Goal: Task Accomplishment & Management: Complete application form

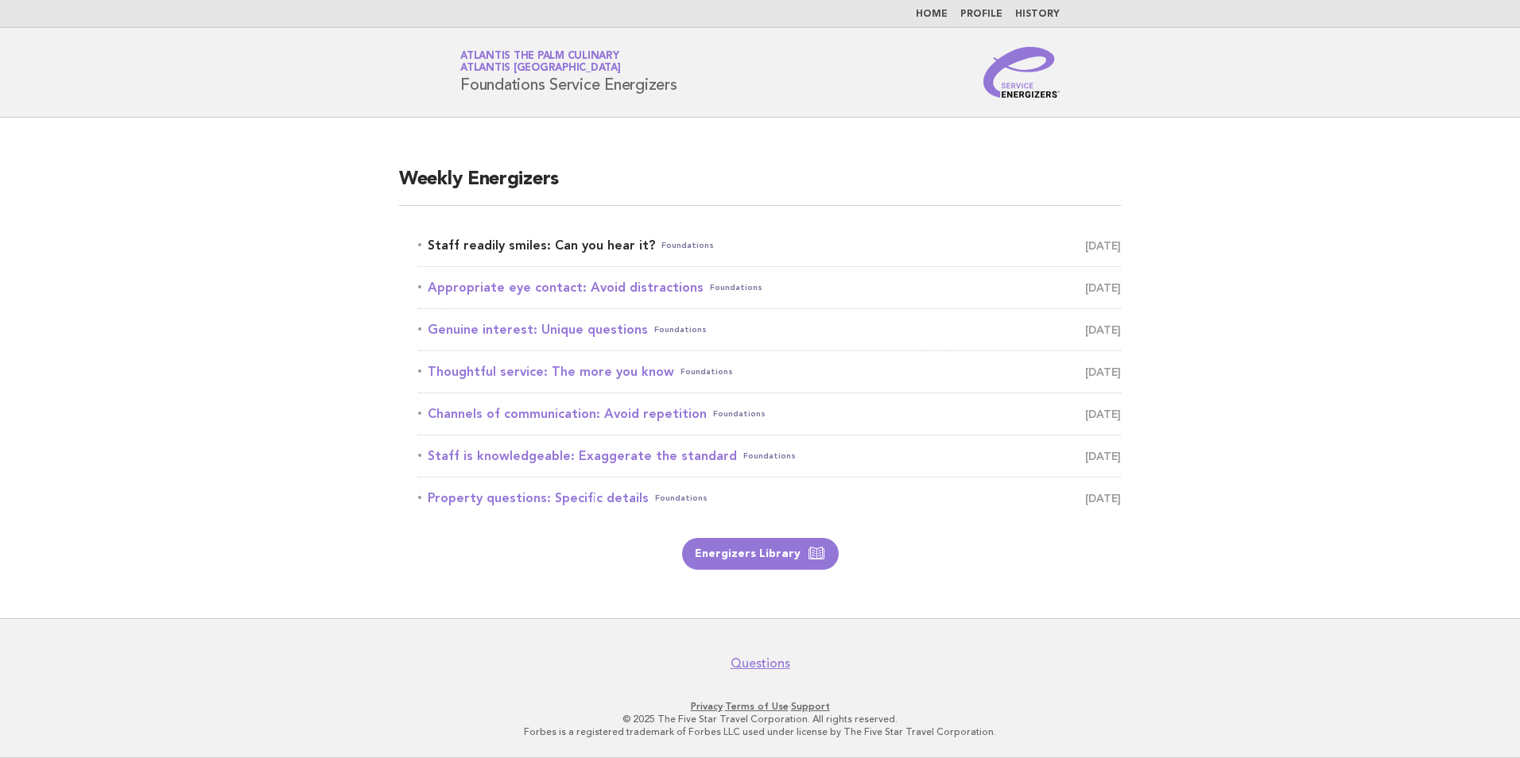
click at [534, 252] on link "Staff readily smiles: Can you hear it? Foundations September 21" at bounding box center [769, 245] width 703 height 22
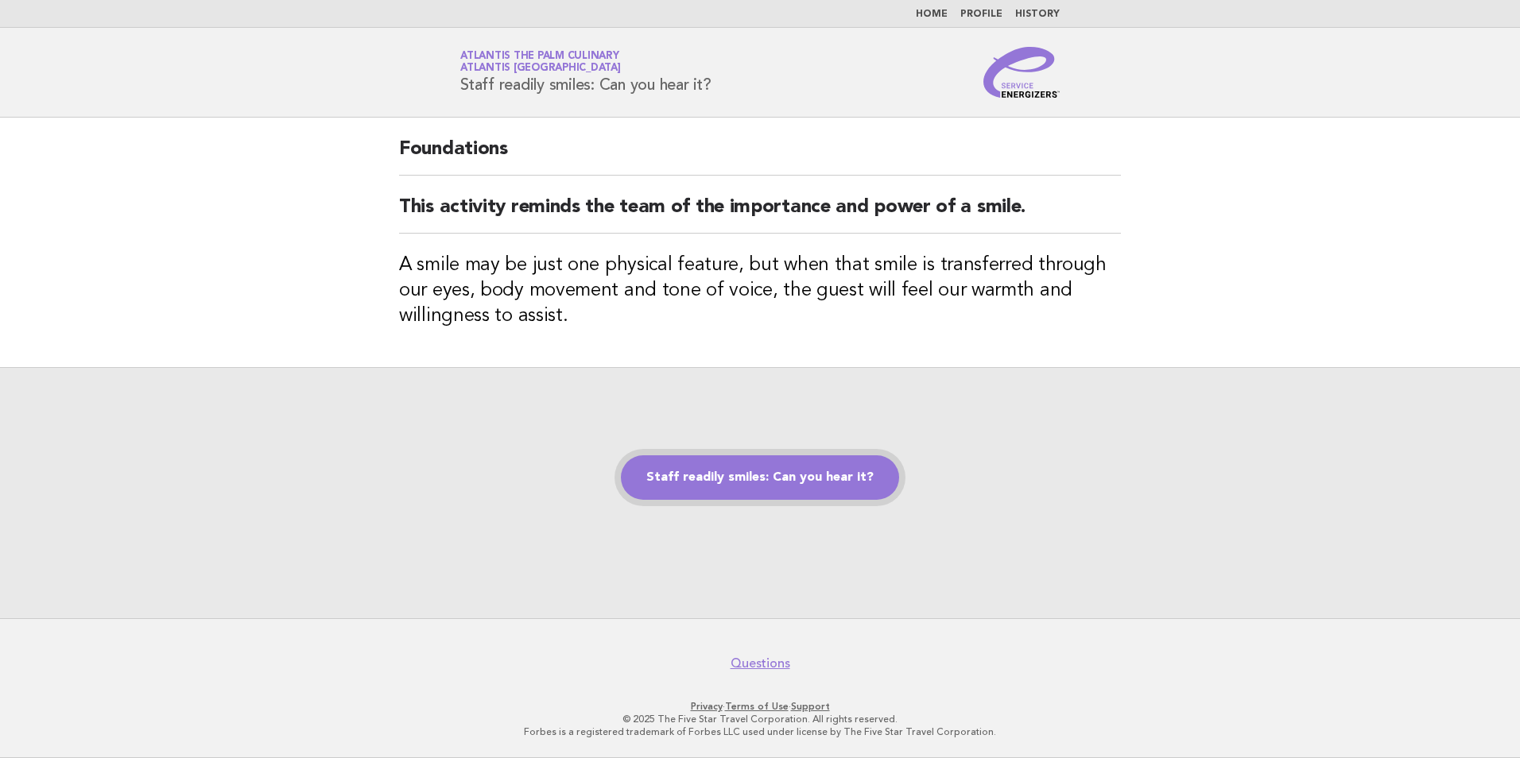
click at [731, 491] on link "Staff readily smiles: Can you hear it?" at bounding box center [760, 477] width 278 height 45
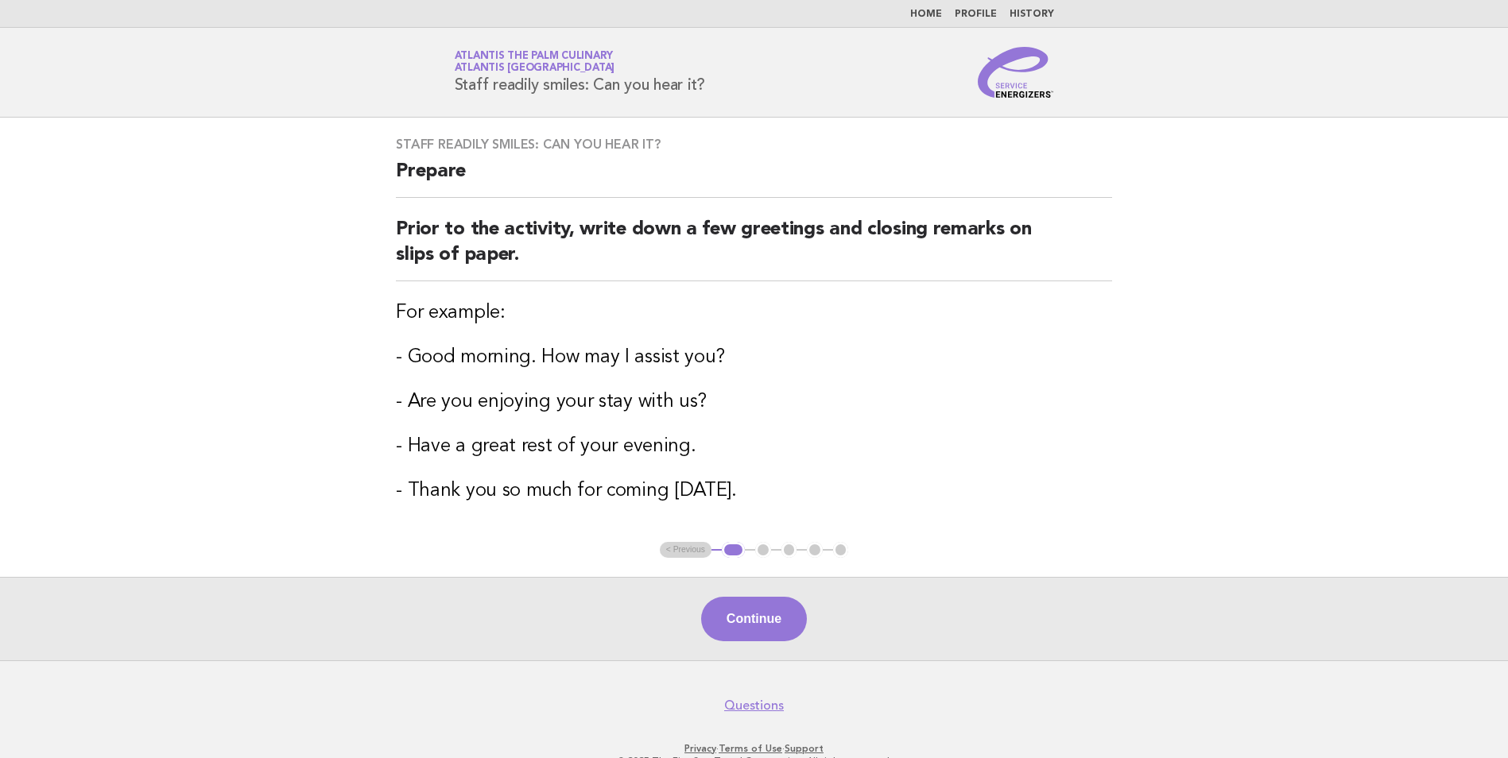
click at [675, 553] on ul "< Previous 1 2 3 4 5" at bounding box center [754, 550] width 189 height 16
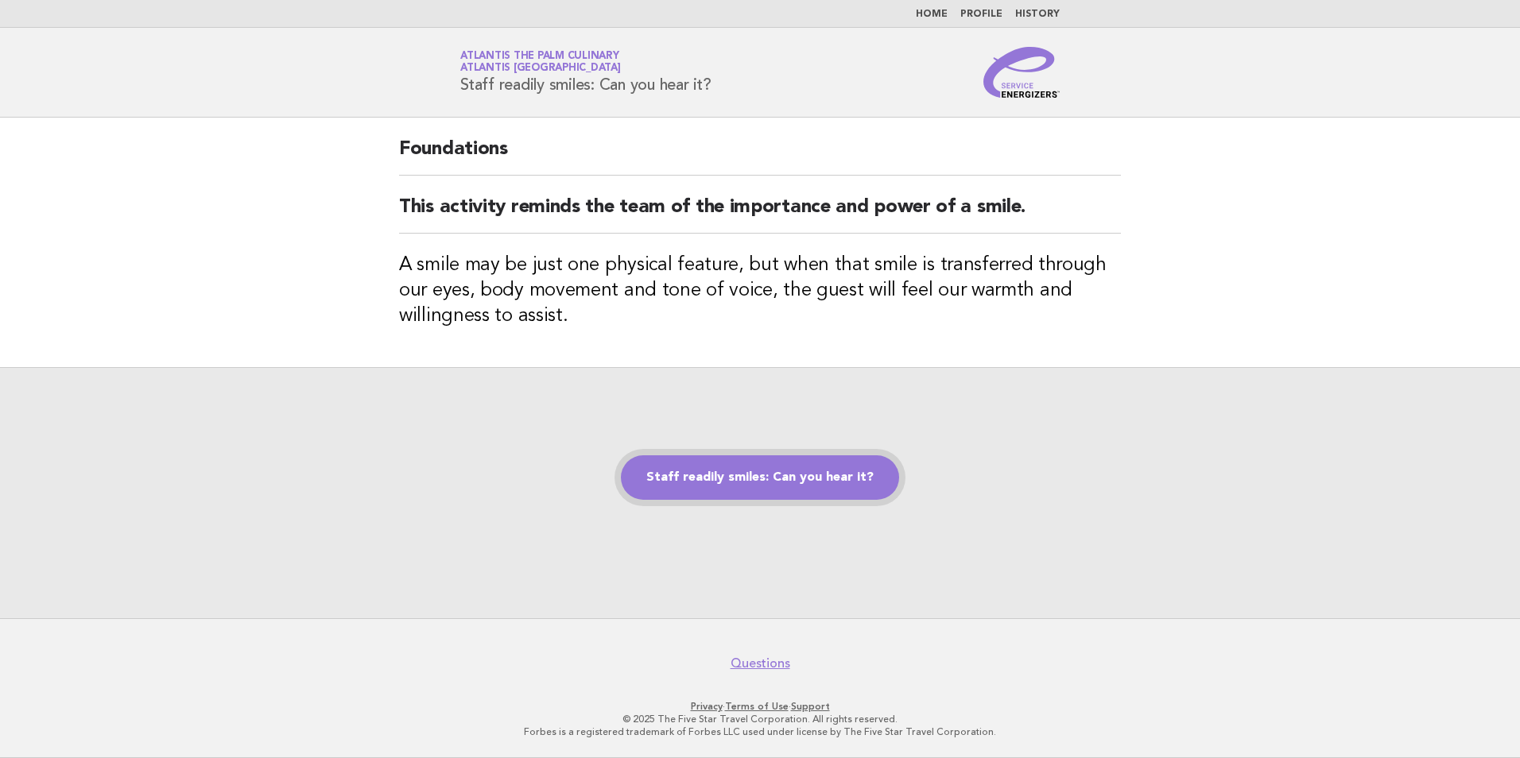
click at [757, 486] on link "Staff readily smiles: Can you hear it?" at bounding box center [760, 477] width 278 height 45
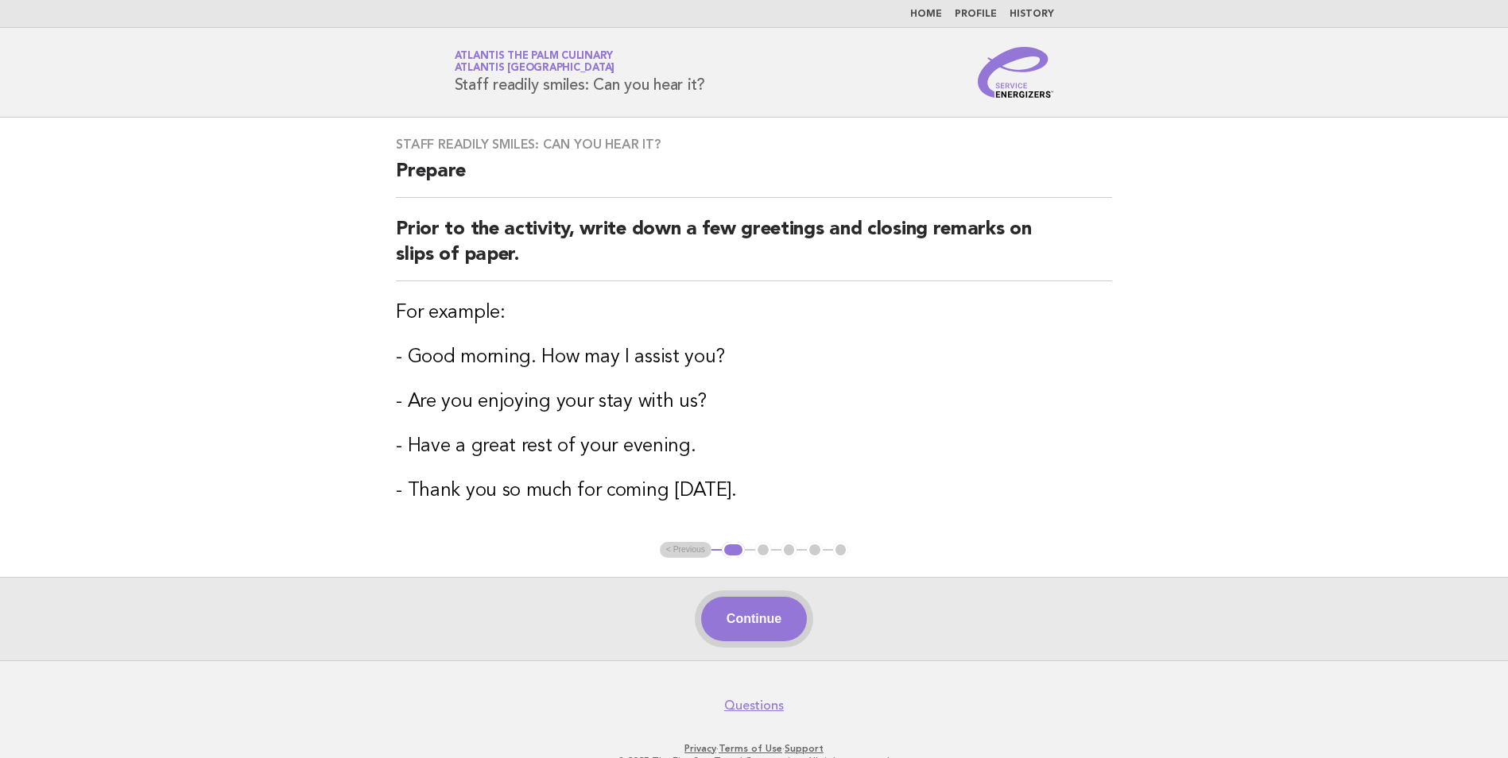
click at [762, 623] on button "Continue" at bounding box center [754, 619] width 106 height 45
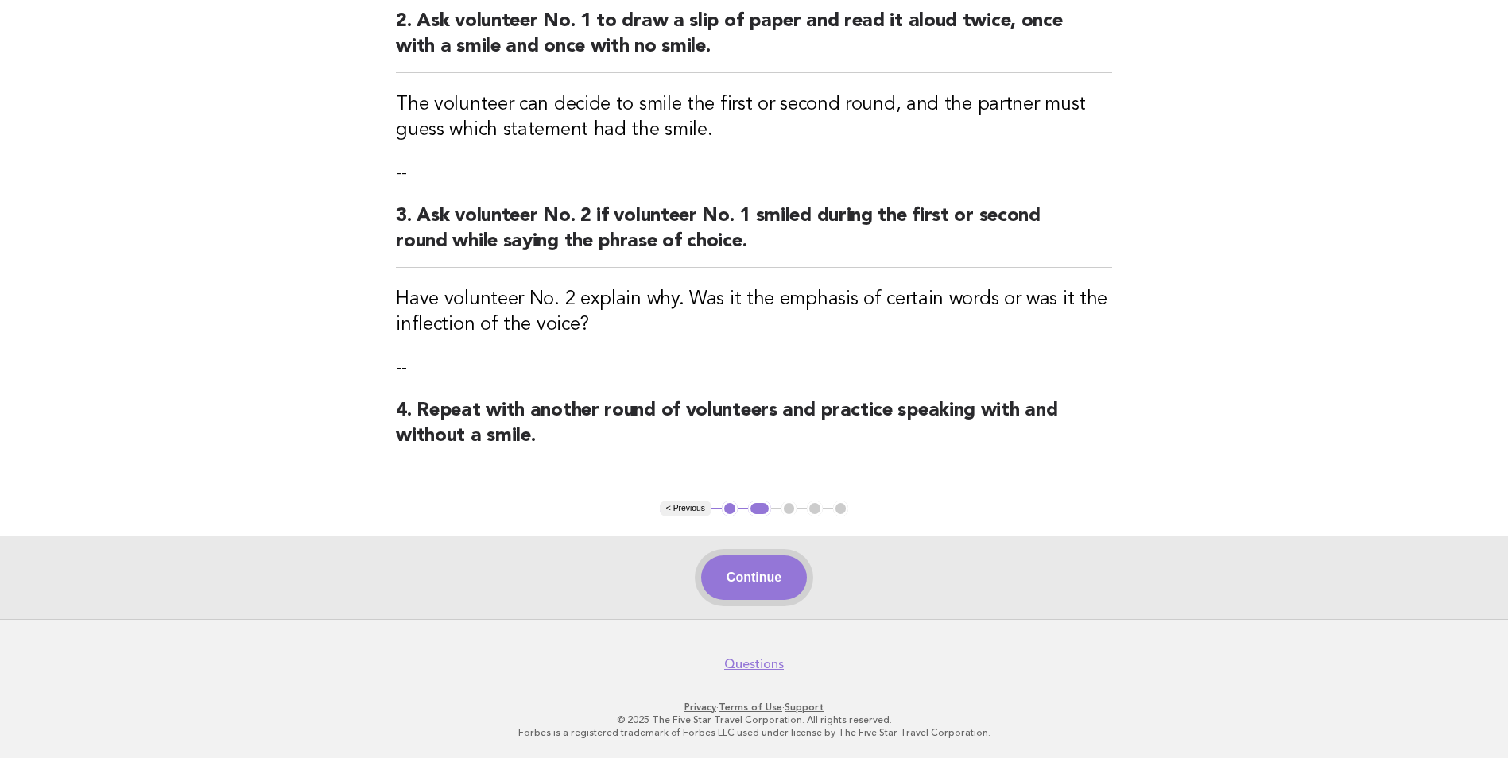
click at [742, 586] on button "Continue" at bounding box center [754, 578] width 106 height 45
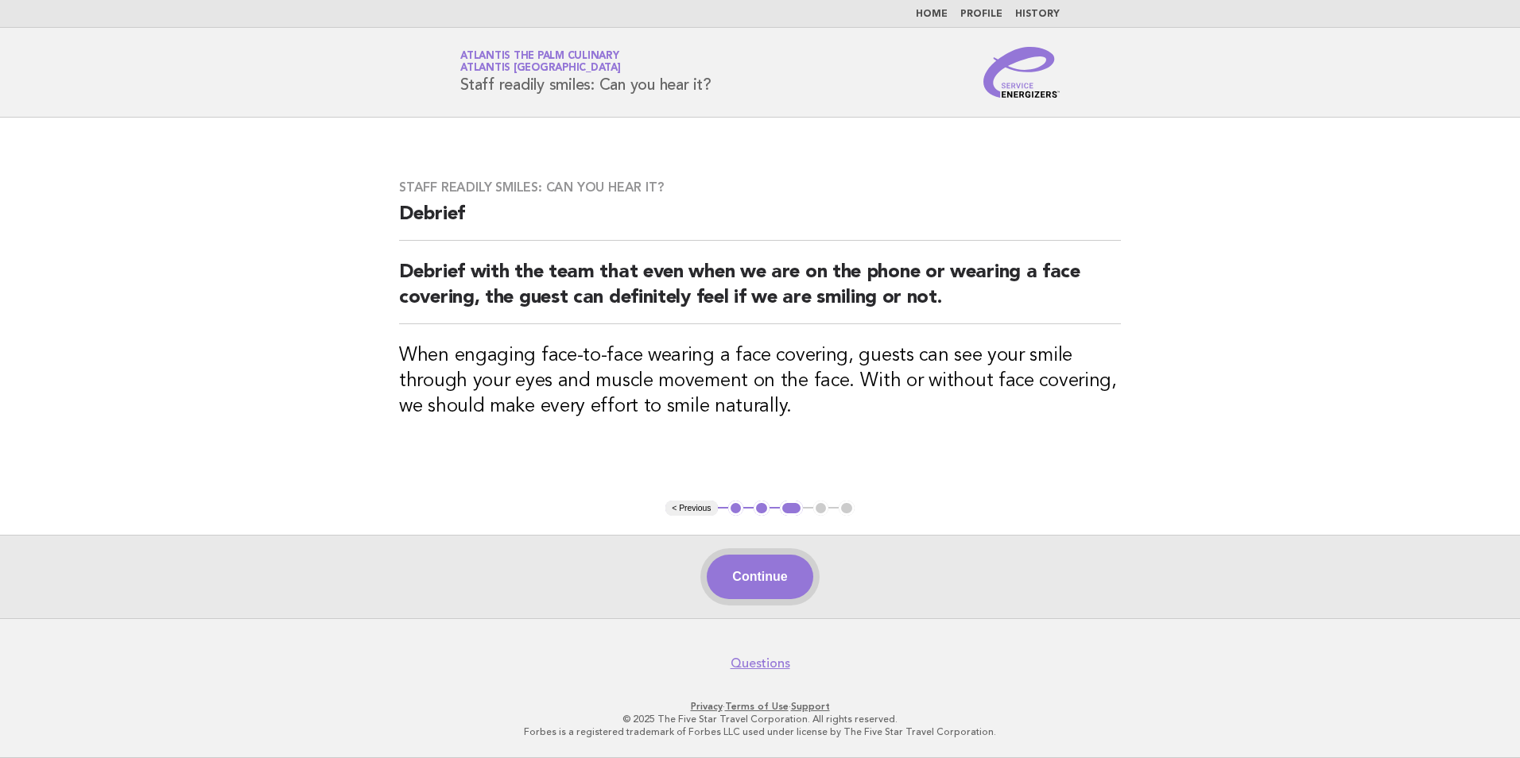
click at [769, 582] on button "Continue" at bounding box center [760, 577] width 106 height 45
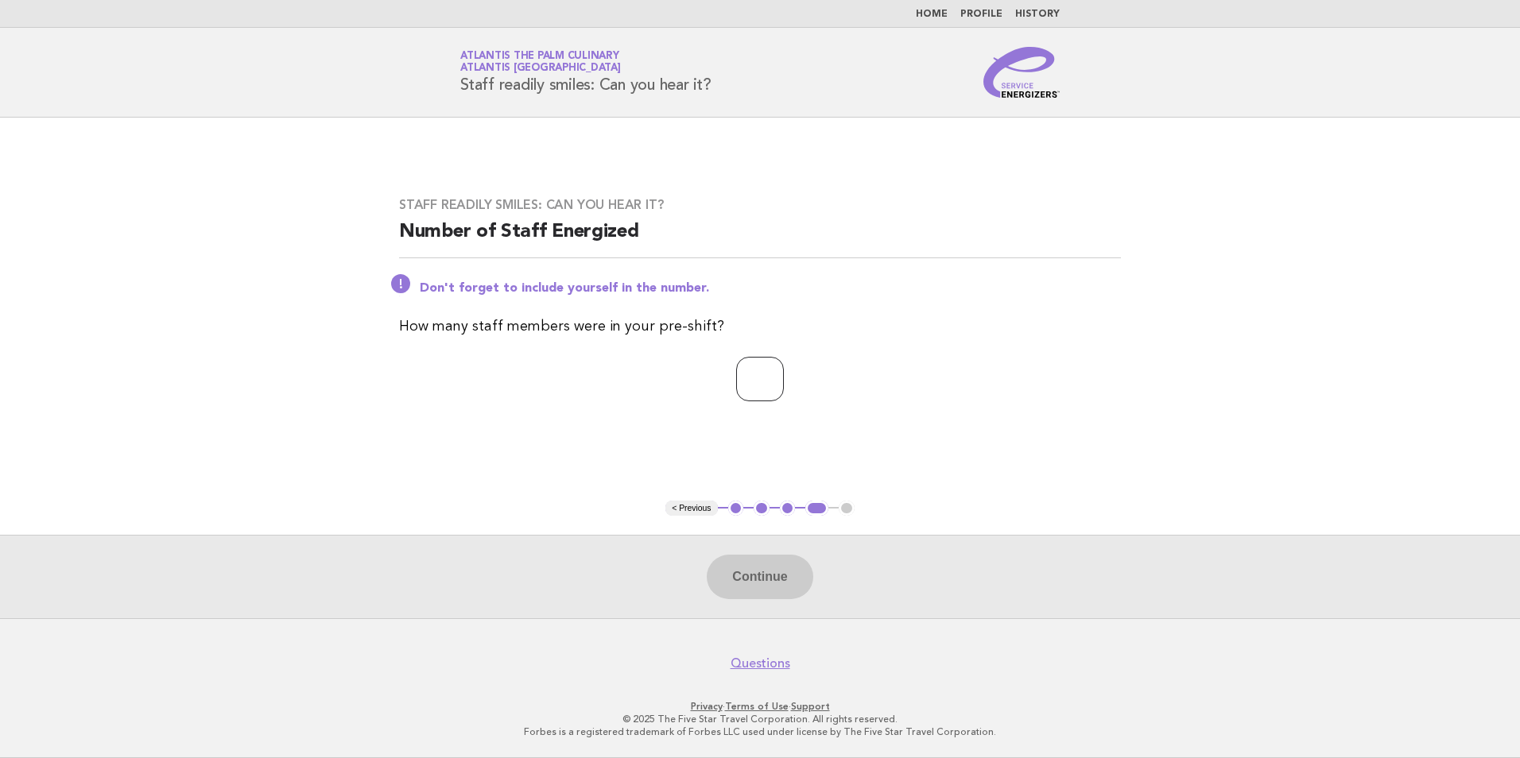
click at [784, 378] on input "*" at bounding box center [760, 379] width 48 height 45
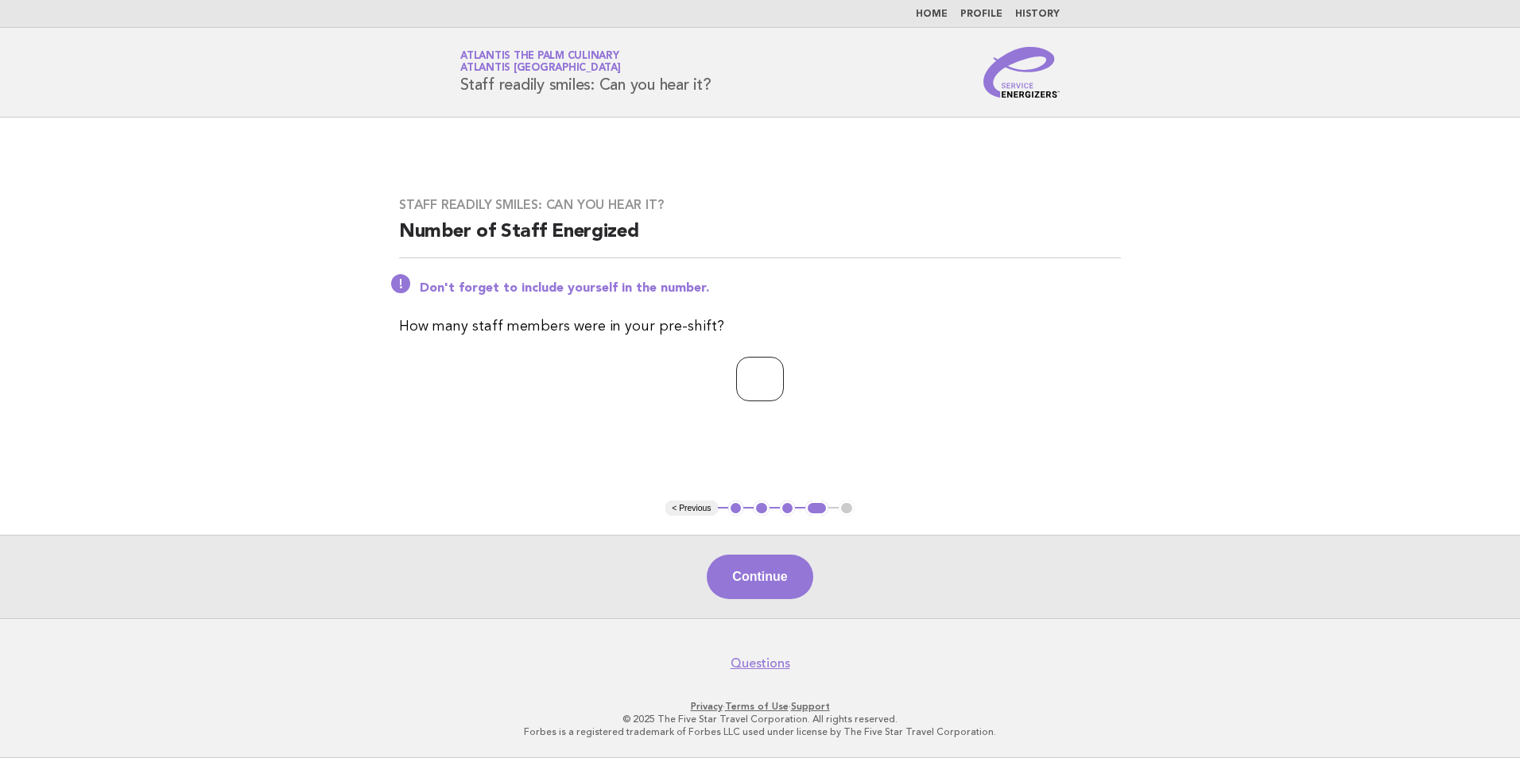
click at [784, 378] on input "*" at bounding box center [760, 379] width 48 height 45
type input "**"
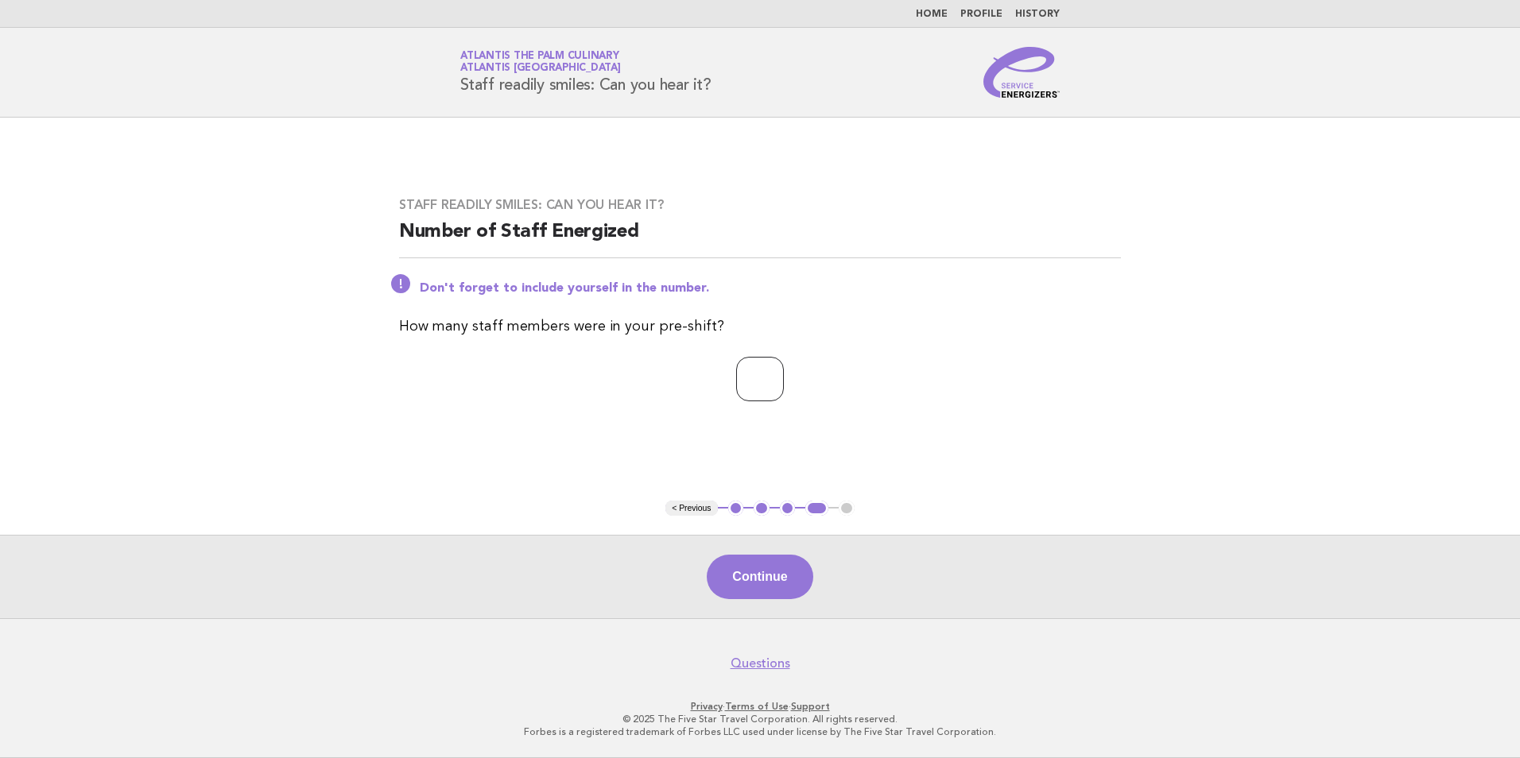
click at [784, 378] on input "**" at bounding box center [760, 379] width 48 height 45
click at [780, 580] on button "Continue" at bounding box center [760, 577] width 106 height 45
